Goal: Navigation & Orientation: Find specific page/section

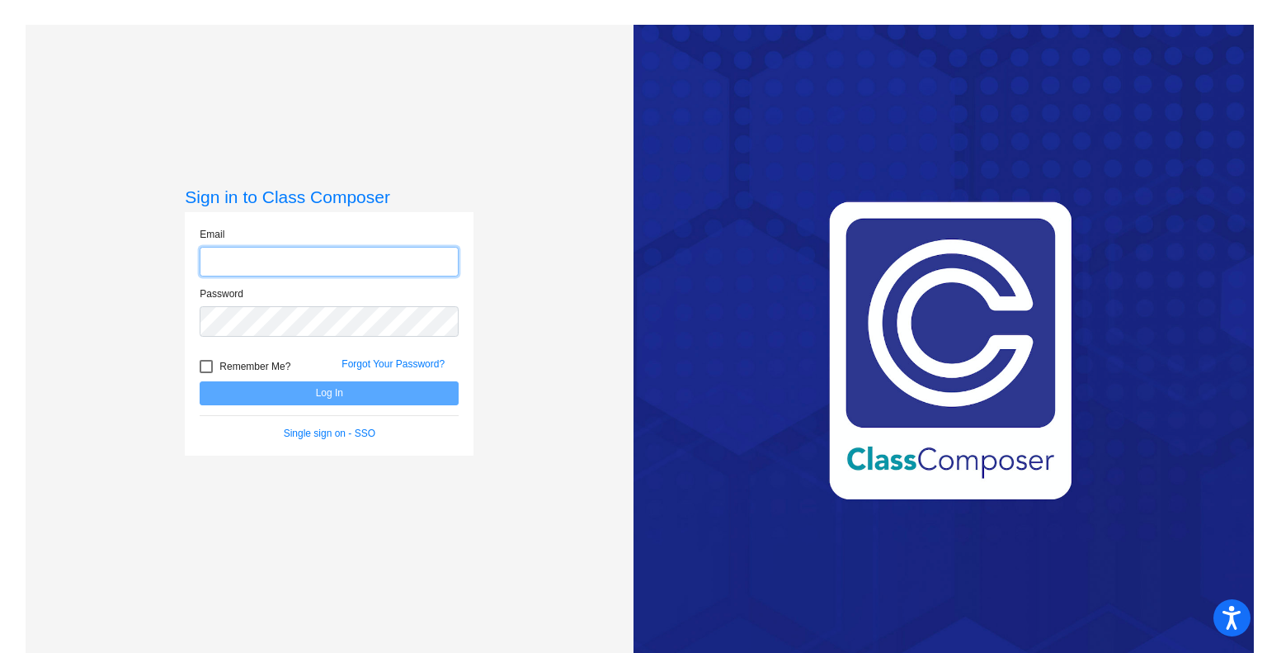
click at [328, 267] on input "email" at bounding box center [329, 262] width 259 height 31
type input "m.reyes@komets.k12.mn.us"
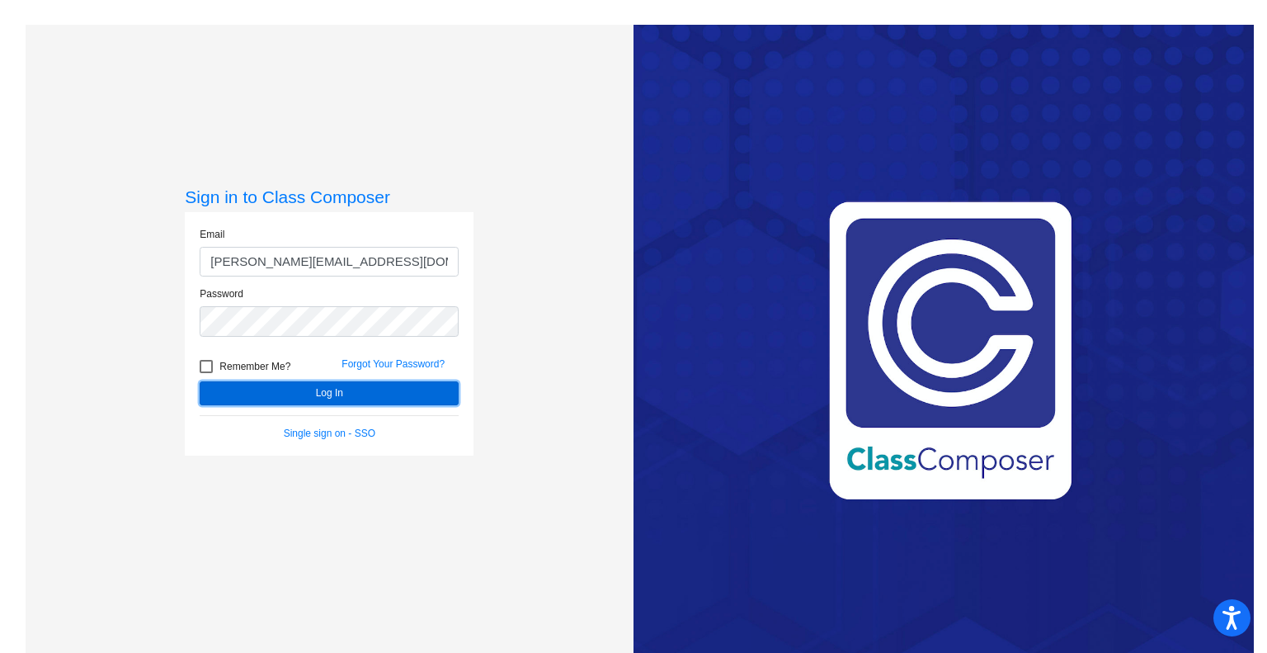
click at [358, 389] on button "Log In" at bounding box center [329, 393] width 259 height 24
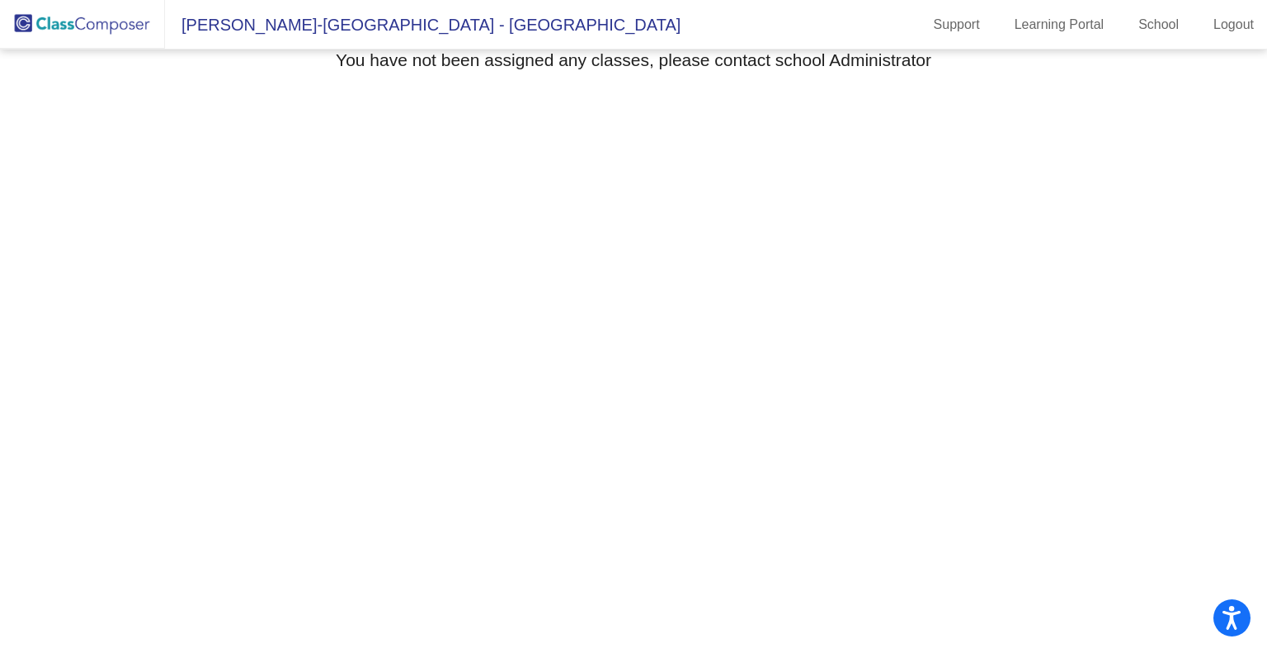
click at [109, 21] on img at bounding box center [82, 24] width 165 height 49
click at [1077, 32] on link "Learning Portal" at bounding box center [1060, 25] width 116 height 26
